Goal: Communication & Community: Participate in discussion

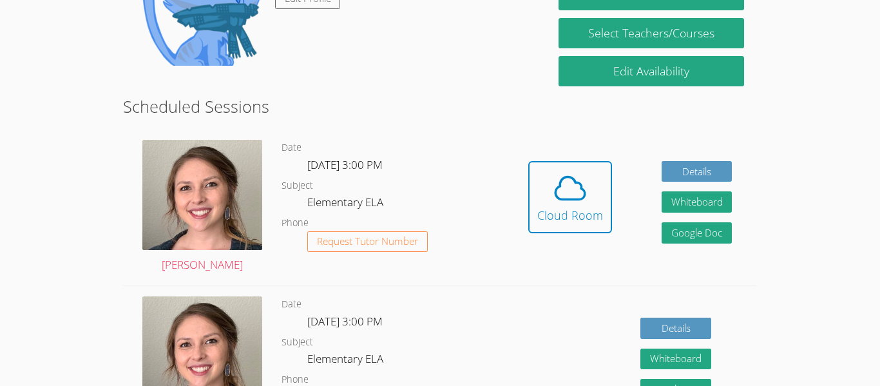
scroll to position [278, 0]
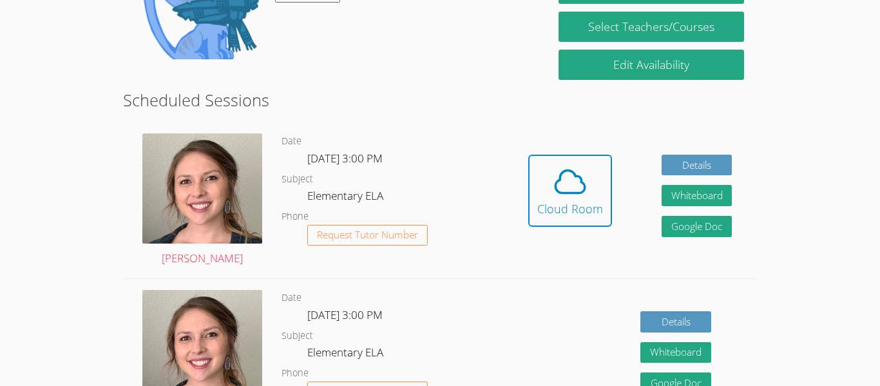
click at [612, 199] on div "Hidden Cloud Room Details Whiteboard Hidden Google Doc" at bounding box center [629, 200] width 253 height 156
click at [576, 201] on div "Cloud Room" at bounding box center [570, 209] width 66 height 18
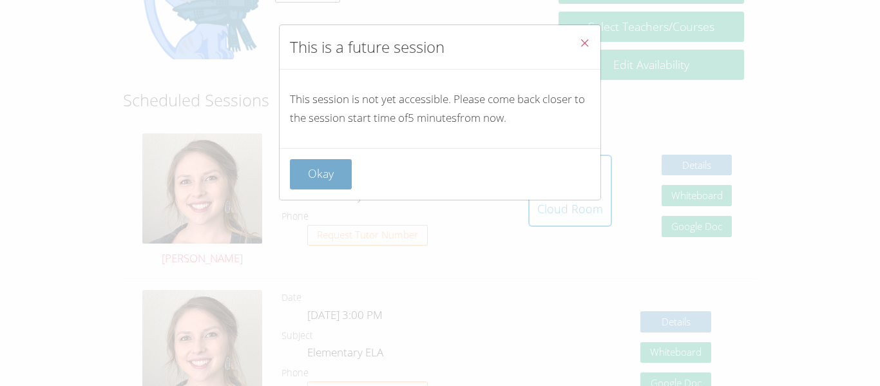
click at [300, 167] on button "Okay" at bounding box center [321, 174] width 62 height 30
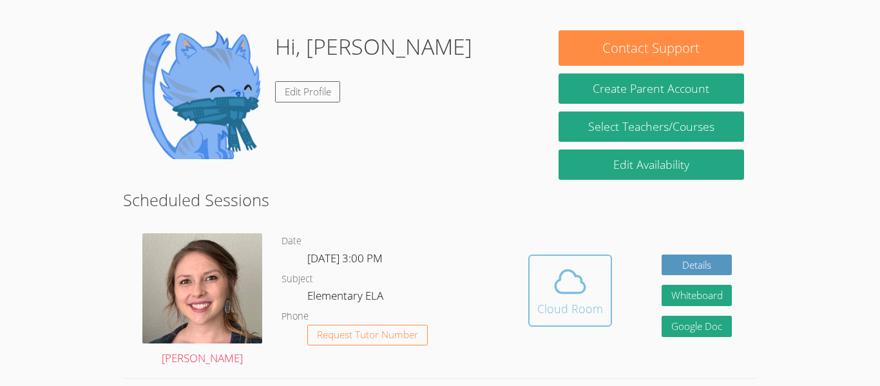
scroll to position [183, 0]
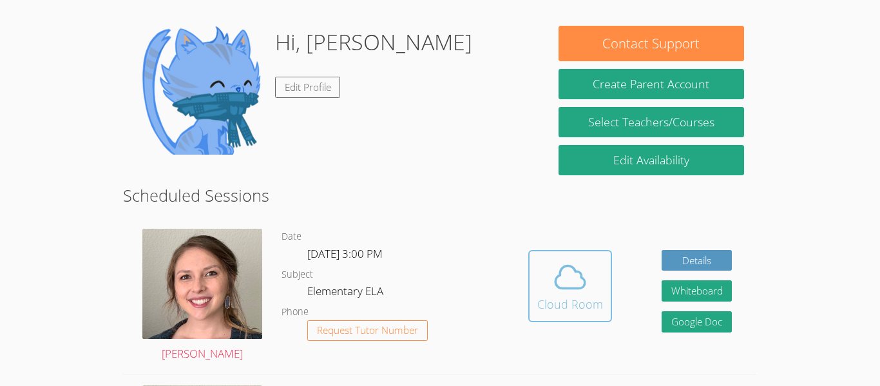
click at [583, 271] on icon at bounding box center [570, 277] width 36 height 36
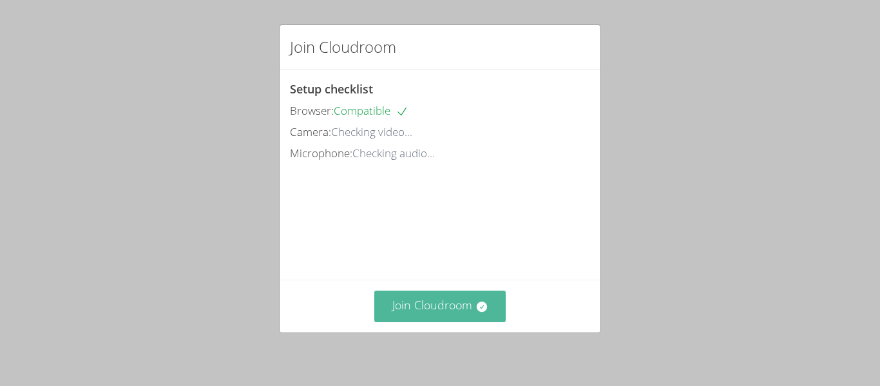
click at [424, 315] on button "Join Cloudroom" at bounding box center [440, 307] width 132 height 32
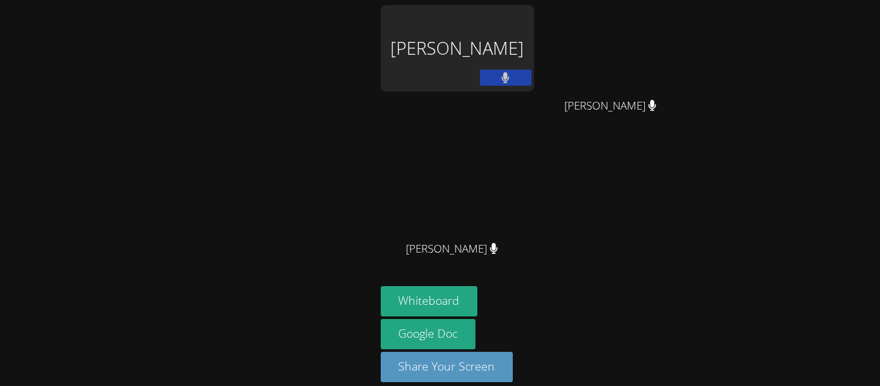
click at [289, 225] on div at bounding box center [187, 200] width 365 height 390
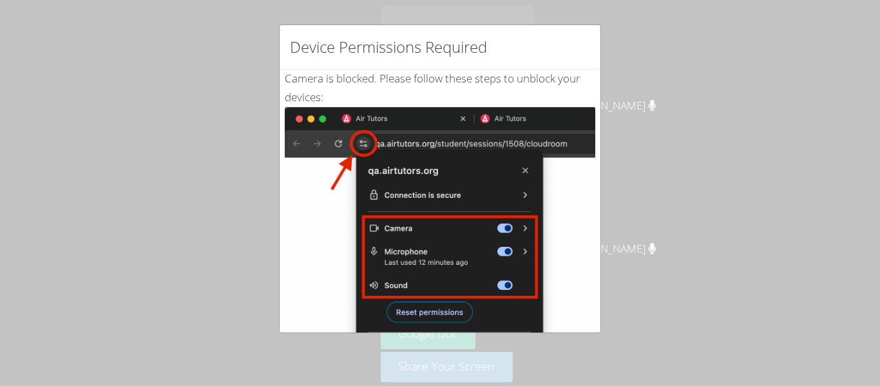
click at [227, 89] on div "Device Permissions Required Camera is blocked . Please follow these steps to un…" at bounding box center [440, 193] width 880 height 386
click at [442, 253] on img at bounding box center [440, 252] width 310 height 291
click at [468, 42] on h2 "Device Permissions Required" at bounding box center [388, 46] width 197 height 23
click at [449, 52] on h2 "Device Permissions Required" at bounding box center [388, 46] width 197 height 23
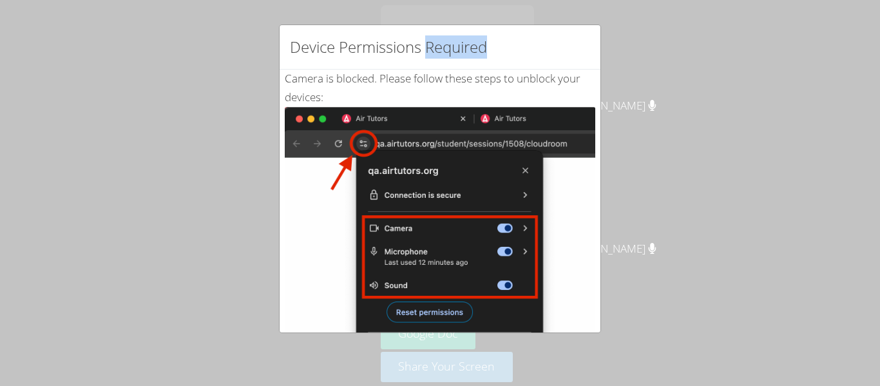
click at [449, 52] on h2 "Device Permissions Required" at bounding box center [388, 46] width 197 height 23
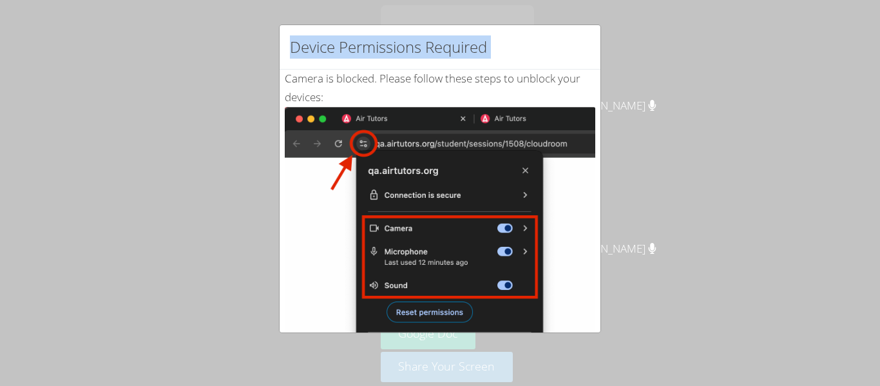
click at [449, 52] on h2 "Device Permissions Required" at bounding box center [388, 46] width 197 height 23
click at [433, 279] on img at bounding box center [440, 252] width 310 height 291
click at [419, 327] on img at bounding box center [440, 252] width 310 height 291
click at [532, 245] on img at bounding box center [440, 252] width 310 height 291
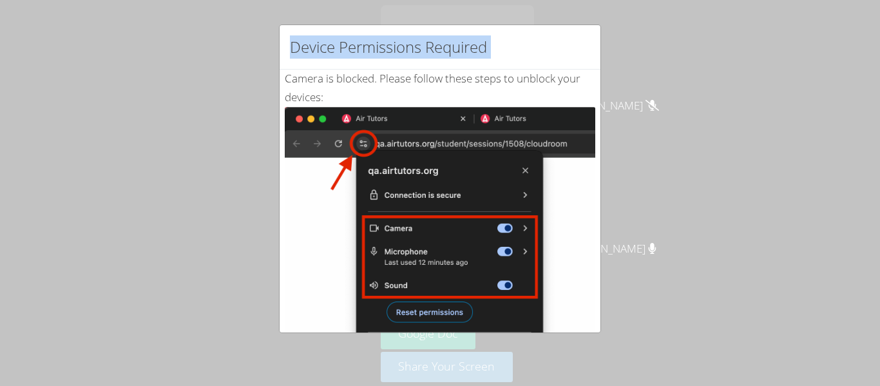
click at [477, 94] on div "Camera is blocked . Please follow these steps to unblock your devices: Click th…" at bounding box center [440, 312] width 310 height 485
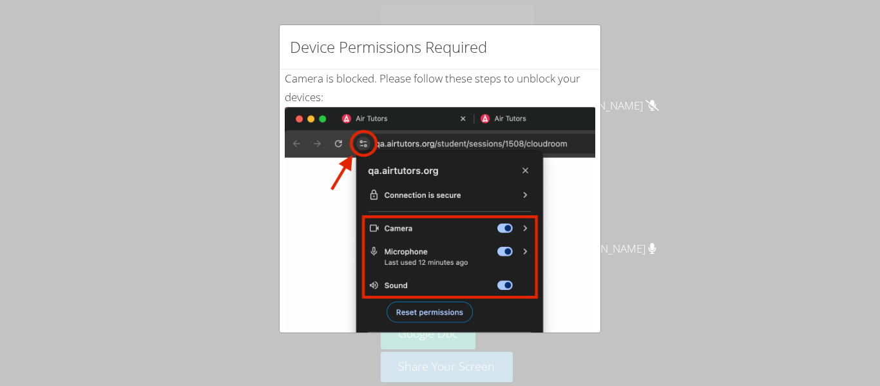
click at [477, 94] on div "Camera is blocked . Please follow these steps to unblock your devices: Click th…" at bounding box center [440, 312] width 310 height 485
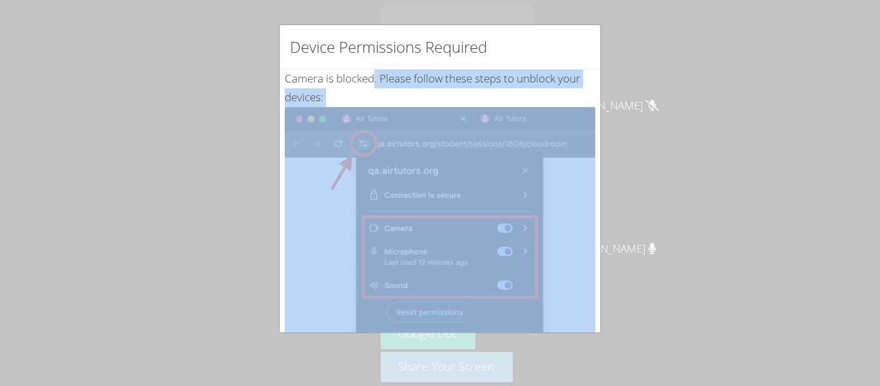
click at [590, 97] on div "Camera is blocked . Please follow these steps to unblock your devices: Click th…" at bounding box center [440, 312] width 310 height 485
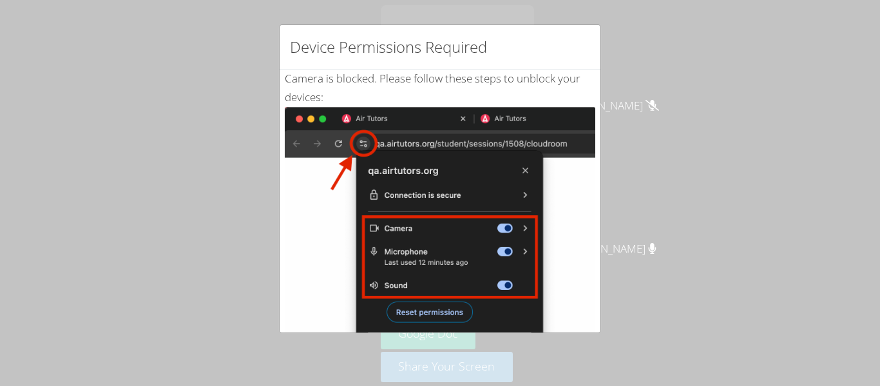
click at [732, 186] on div "Device Permissions Required Camera is blocked . Please follow these steps to un…" at bounding box center [440, 193] width 880 height 386
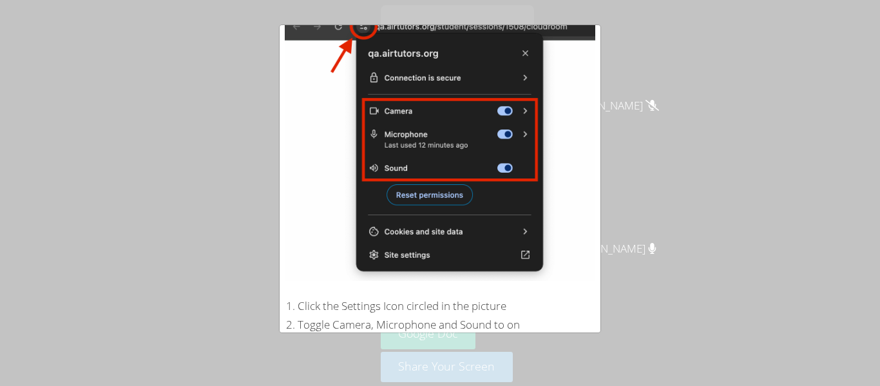
scroll to position [274, 0]
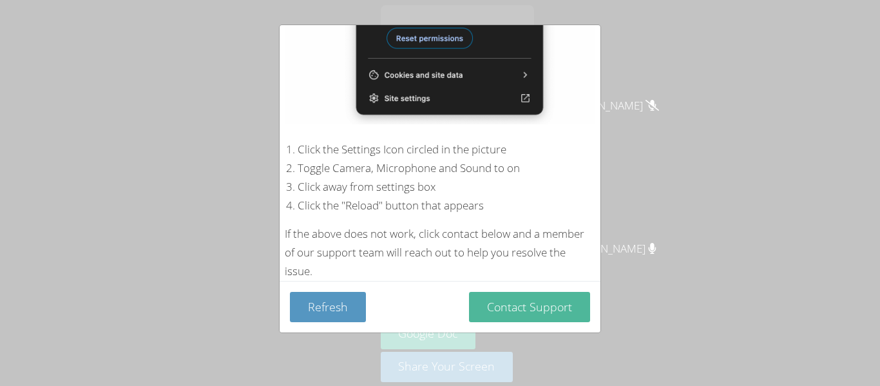
click at [549, 316] on button "Contact Support" at bounding box center [529, 307] width 121 height 30
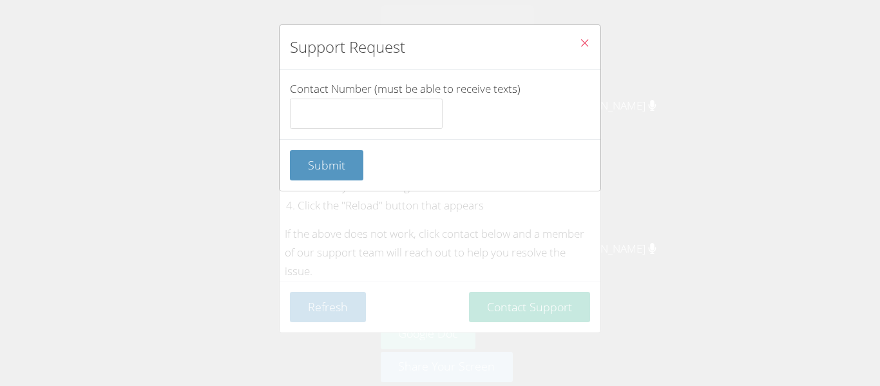
click at [586, 38] on icon "Close" at bounding box center [584, 42] width 11 height 11
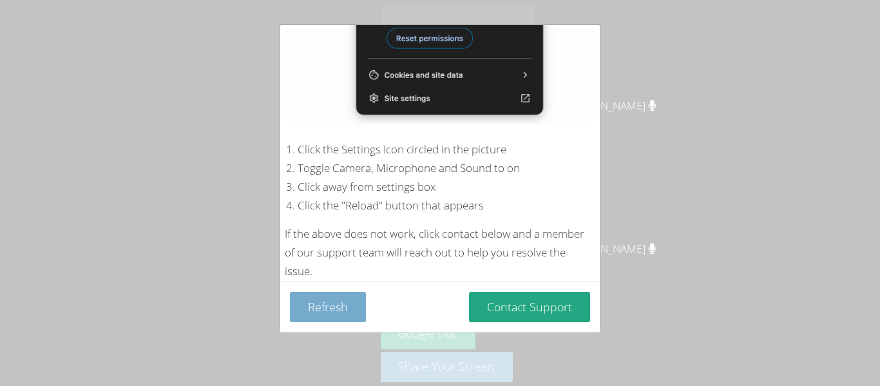
click at [310, 294] on button "Refresh" at bounding box center [328, 307] width 76 height 30
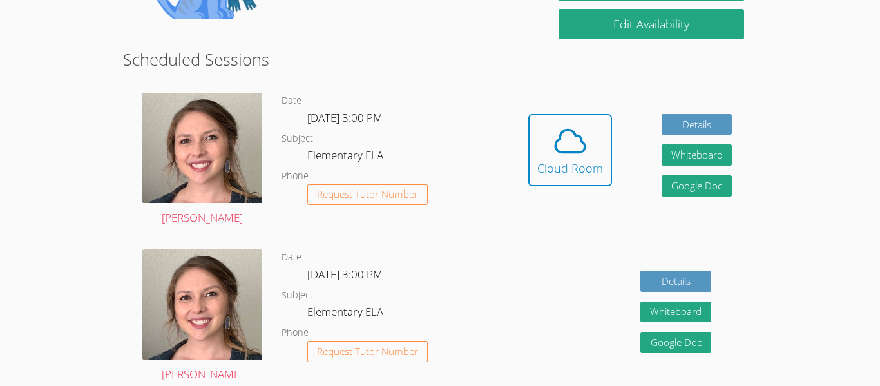
scroll to position [323, 0]
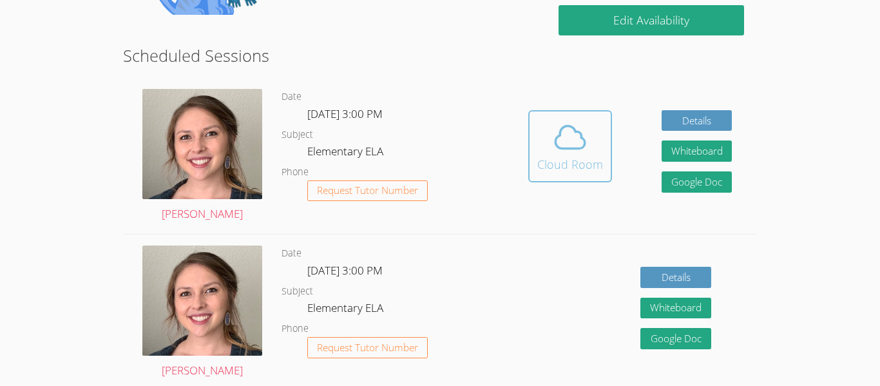
click at [532, 158] on button "Cloud Room" at bounding box center [570, 146] width 84 height 72
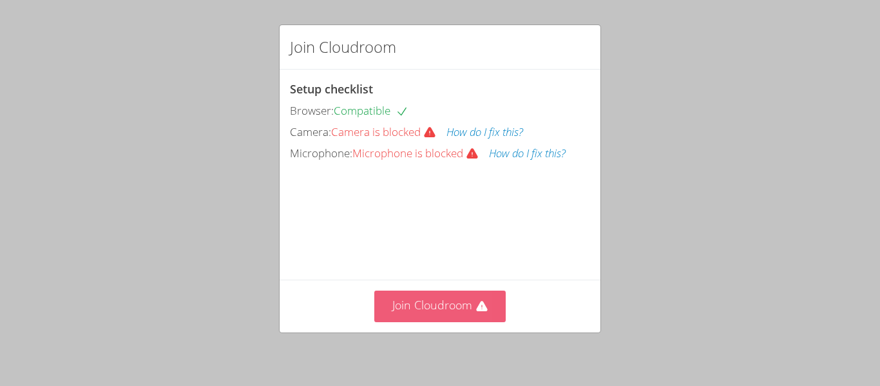
click at [408, 303] on button "Join Cloudroom" at bounding box center [440, 307] width 132 height 32
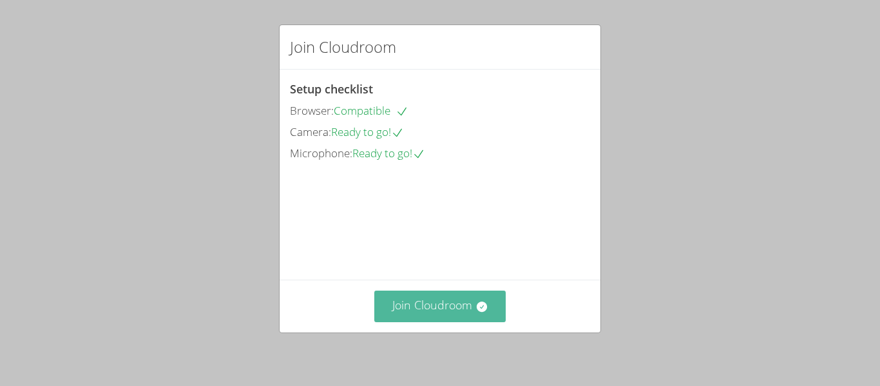
click at [408, 299] on button "Join Cloudroom" at bounding box center [440, 307] width 132 height 32
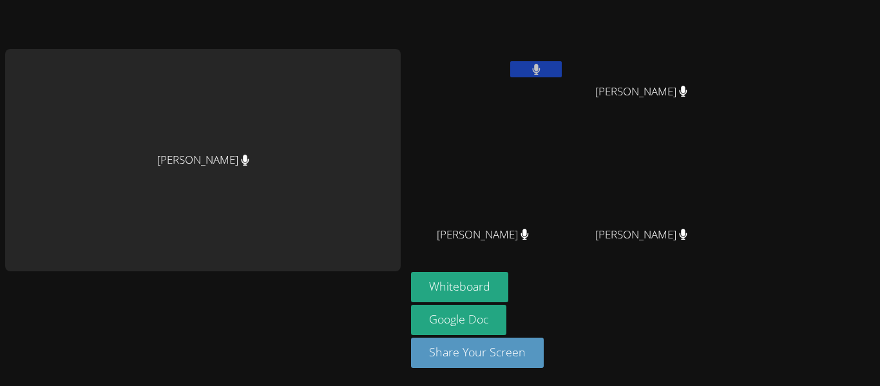
scroll to position [4, 0]
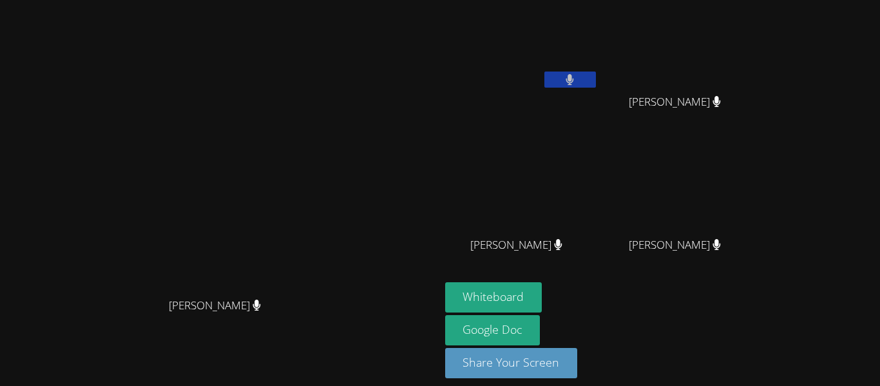
click at [132, 191] on video at bounding box center [219, 171] width 193 height 242
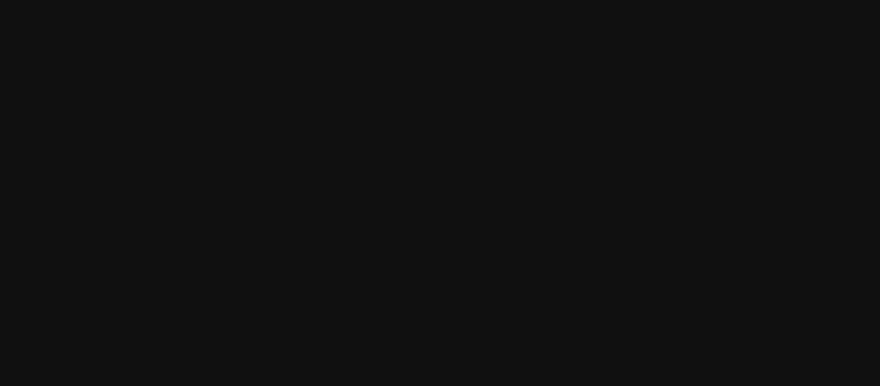
scroll to position [0, 0]
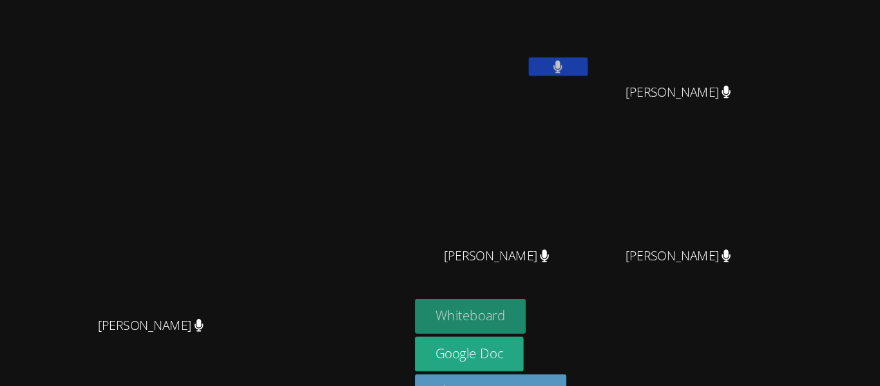
click at [542, 296] on button "Whiteboard" at bounding box center [493, 301] width 97 height 30
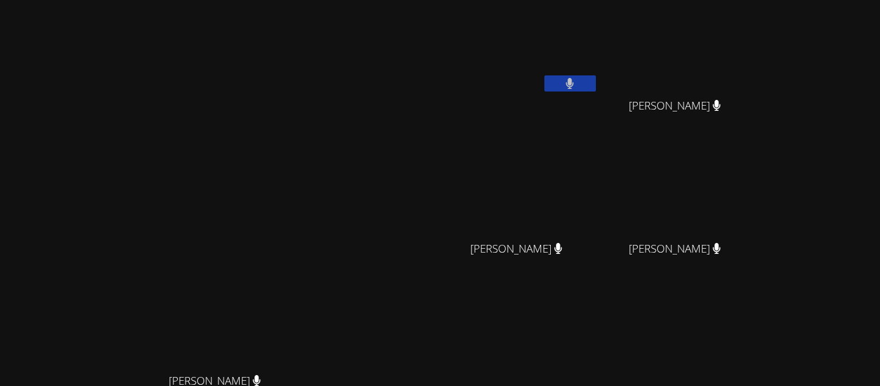
click at [596, 84] on button at bounding box center [570, 83] width 52 height 16
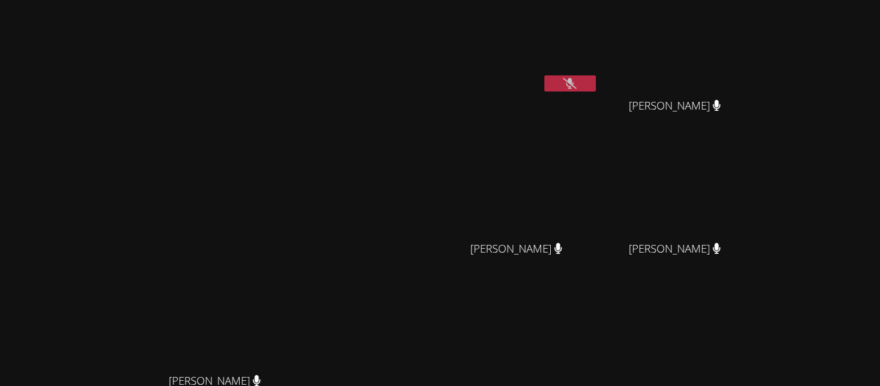
click at [596, 77] on button at bounding box center [570, 83] width 52 height 16
click at [596, 82] on button at bounding box center [570, 83] width 52 height 16
click at [596, 86] on button at bounding box center [570, 83] width 52 height 16
click at [596, 90] on button at bounding box center [570, 83] width 52 height 16
click at [577, 78] on icon at bounding box center [570, 83] width 14 height 11
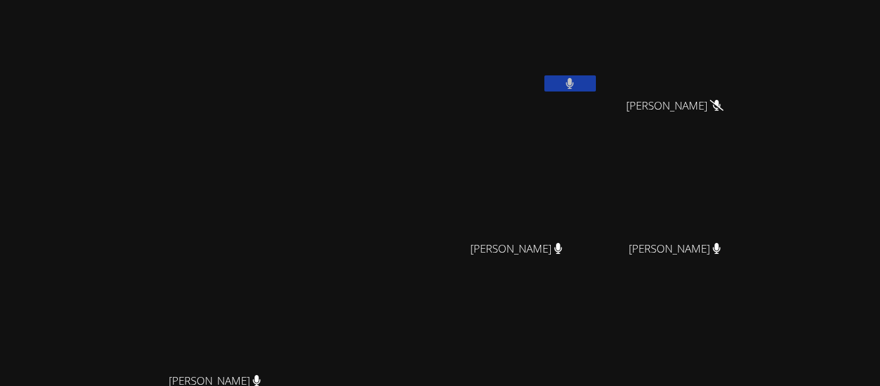
click at [596, 89] on button at bounding box center [570, 83] width 52 height 16
click at [596, 83] on button at bounding box center [570, 83] width 52 height 16
click at [574, 79] on icon at bounding box center [570, 83] width 8 height 11
click at [577, 86] on icon at bounding box center [570, 83] width 14 height 11
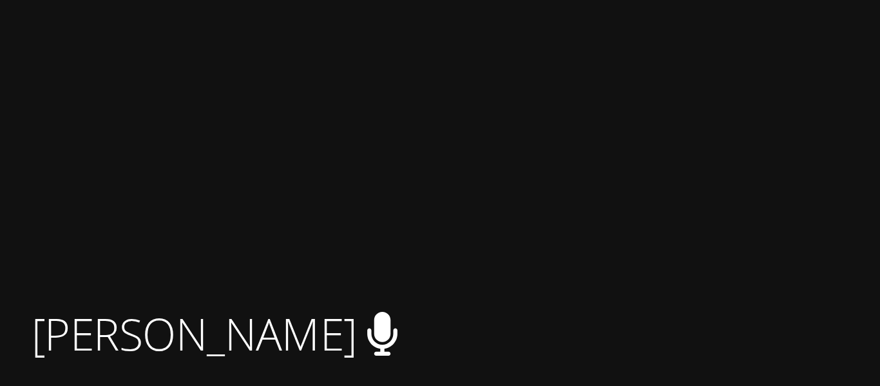
scroll to position [155, 0]
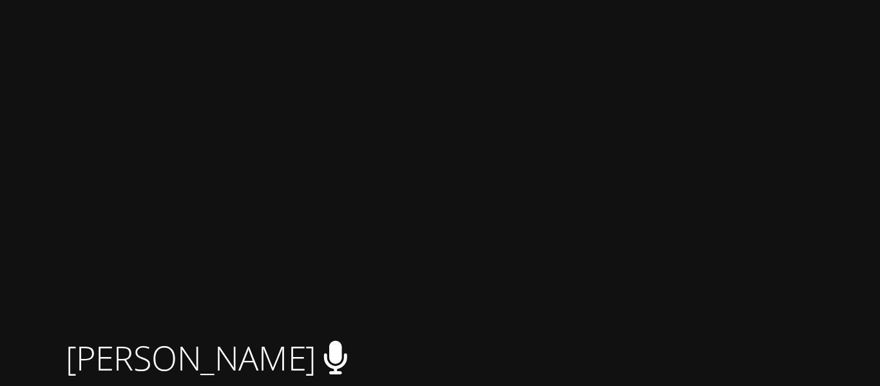
click at [598, 177] on video at bounding box center [521, 179] width 153 height 86
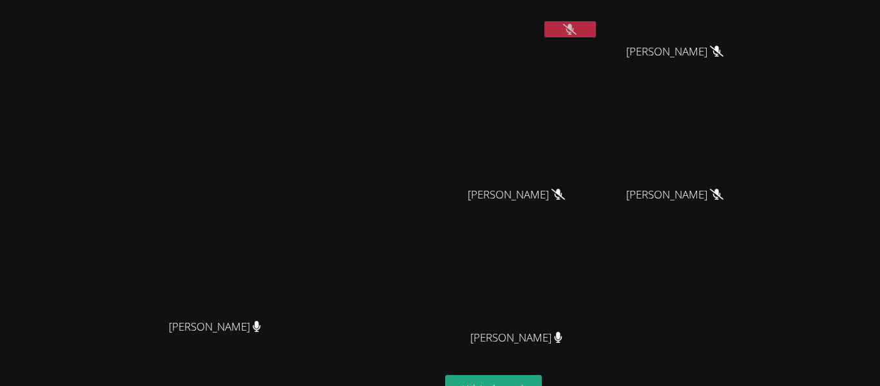
scroll to position [37, 0]
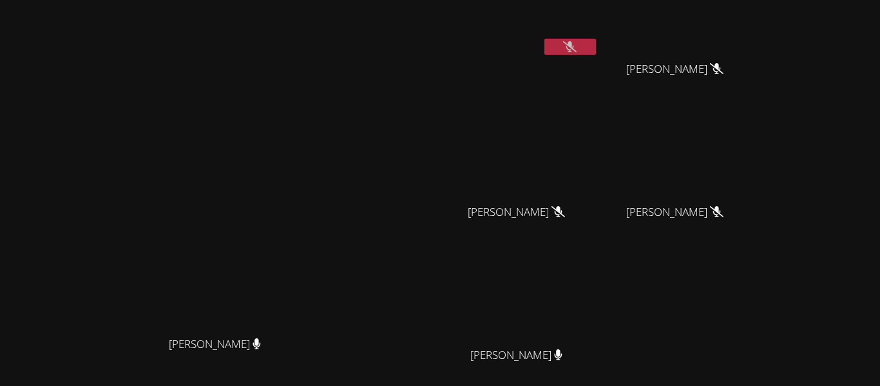
click at [316, 88] on video at bounding box center [219, 209] width 193 height 242
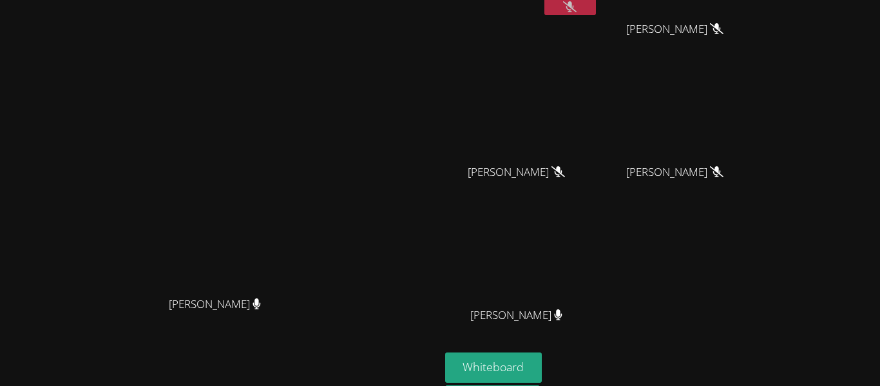
scroll to position [0, 0]
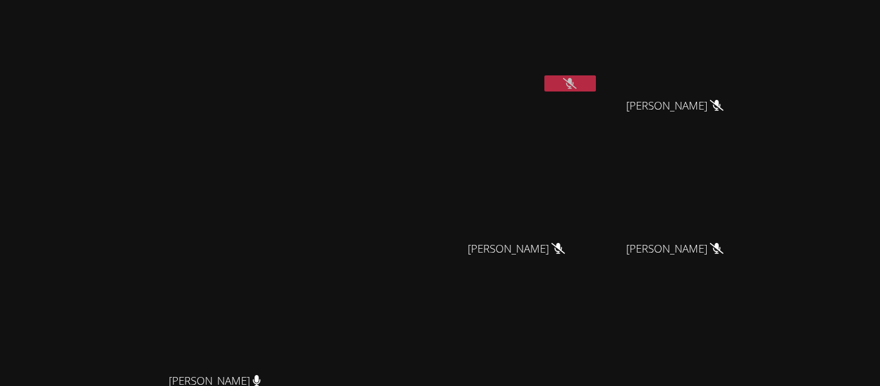
click at [577, 84] on icon at bounding box center [570, 83] width 14 height 11
click at [596, 77] on button at bounding box center [570, 83] width 52 height 16
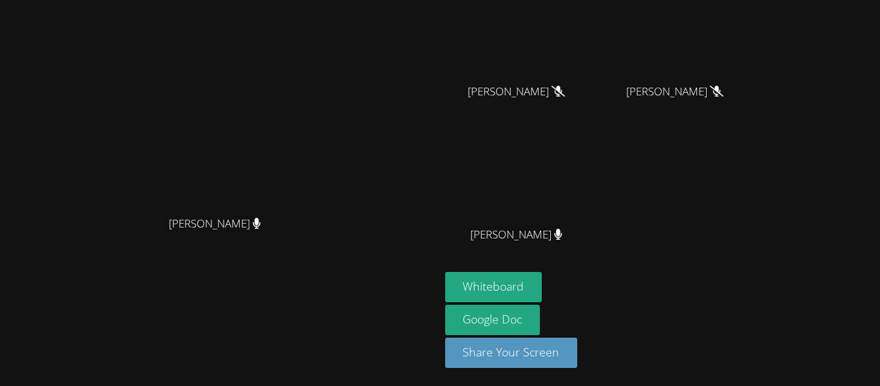
scroll to position [140, 0]
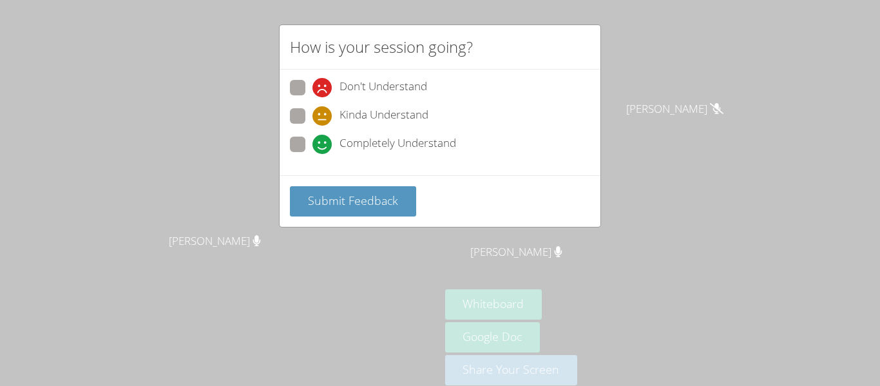
click at [312, 154] on span at bounding box center [312, 154] width 0 height 0
click at [312, 144] on input "Completely Understand" at bounding box center [317, 142] width 11 height 11
radio input "true"
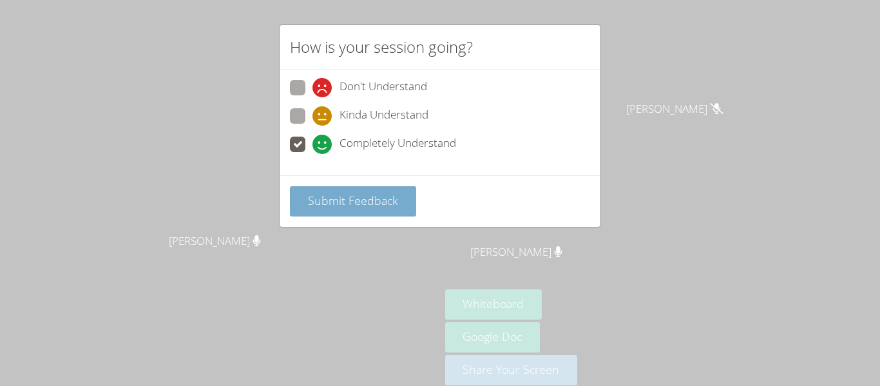
click at [332, 200] on span "Submit Feedback" at bounding box center [353, 200] width 90 height 15
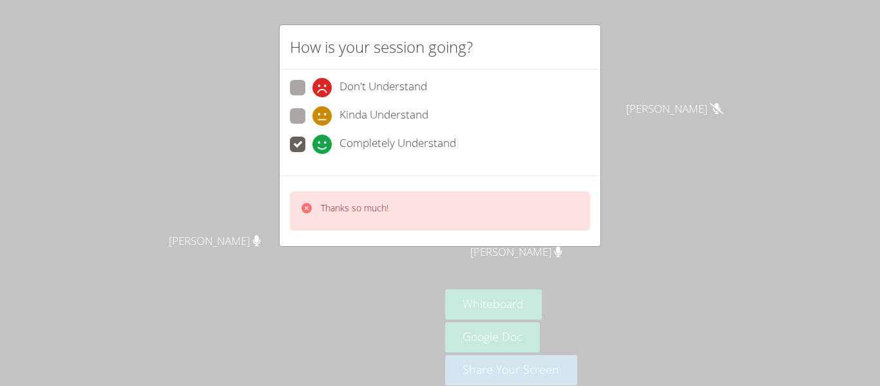
click at [479, 166] on div "Don't Understand Kinda Understand Completely Understand" at bounding box center [440, 123] width 321 height 106
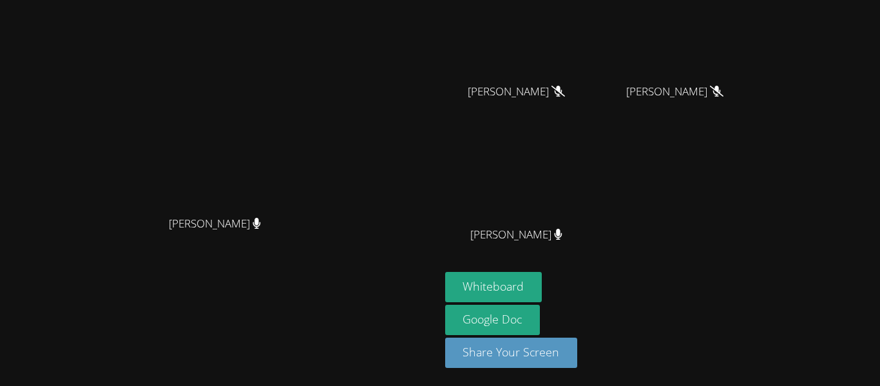
scroll to position [0, 0]
